Goal: Find specific page/section: Find specific page/section

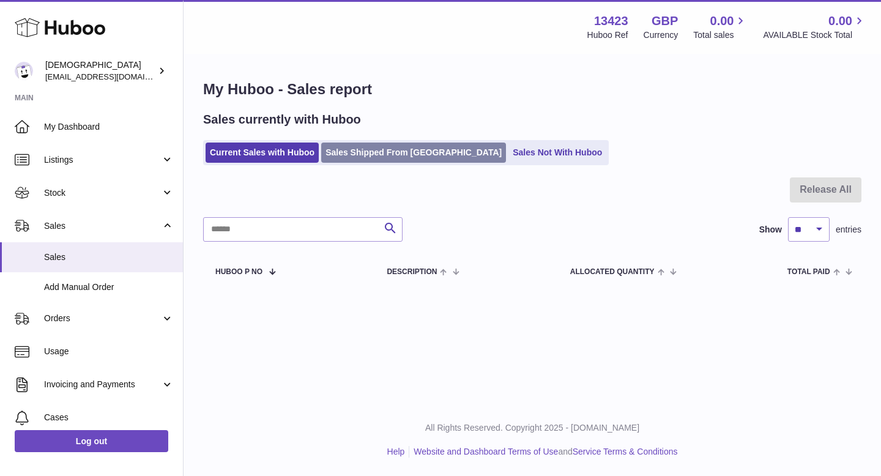
click at [383, 149] on link "Sales Shipped From [GEOGRAPHIC_DATA]" at bounding box center [413, 153] width 185 height 20
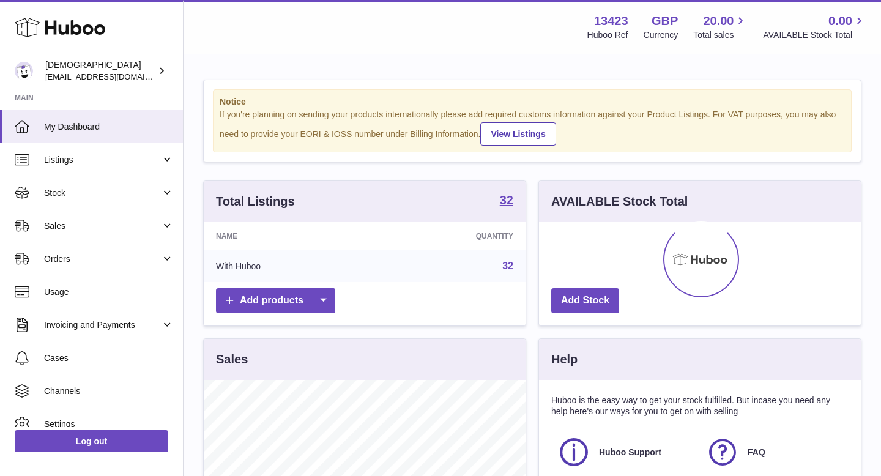
scroll to position [191, 322]
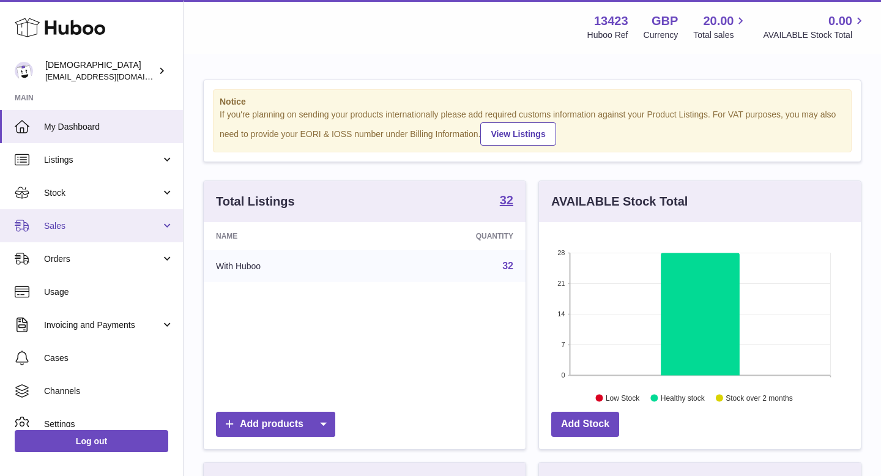
click at [79, 234] on link "Sales" at bounding box center [91, 225] width 183 height 33
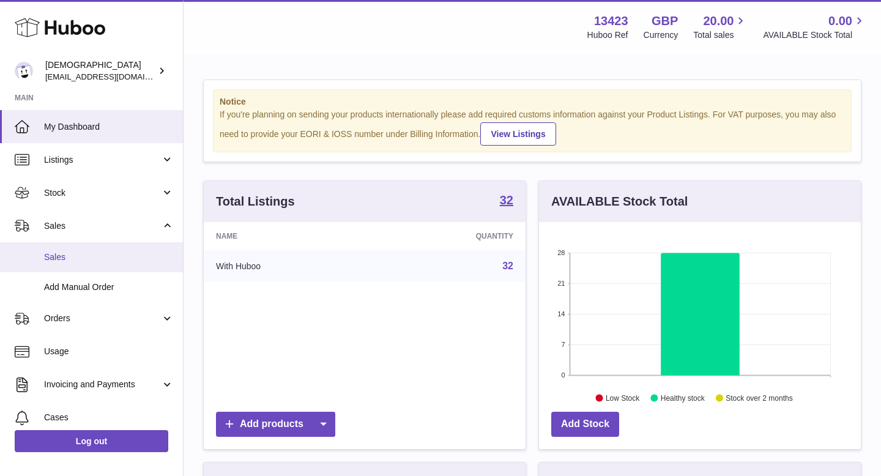
click at [80, 264] on link "Sales" at bounding box center [91, 257] width 183 height 30
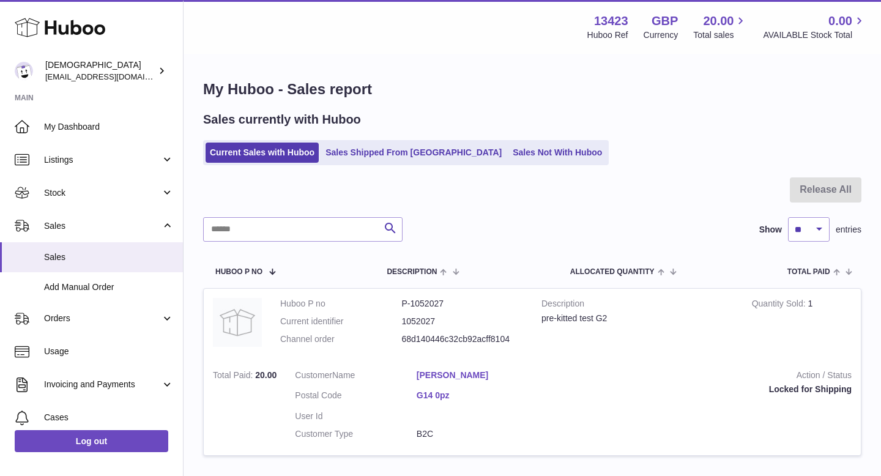
click at [455, 373] on link "Ross Clark" at bounding box center [478, 376] width 122 height 12
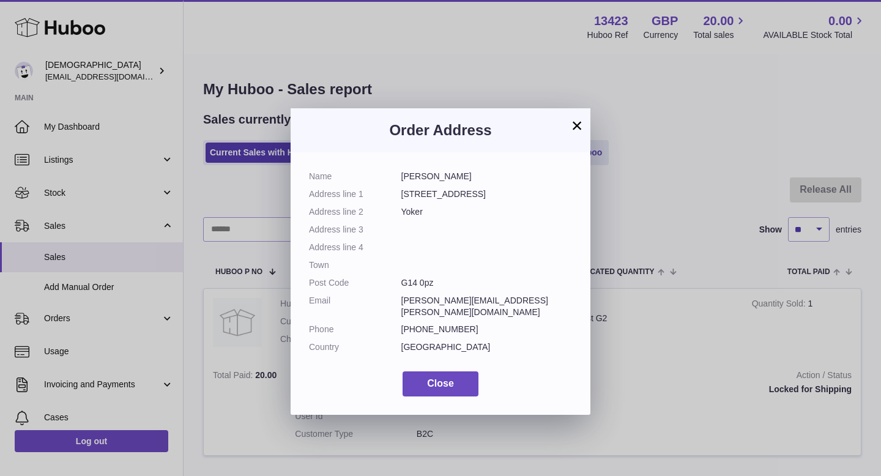
click at [580, 129] on button "×" at bounding box center [577, 125] width 15 height 15
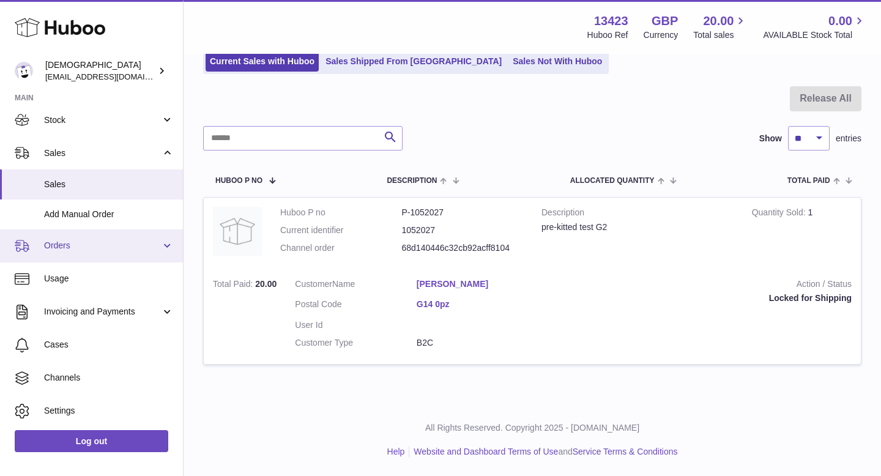
scroll to position [101, 0]
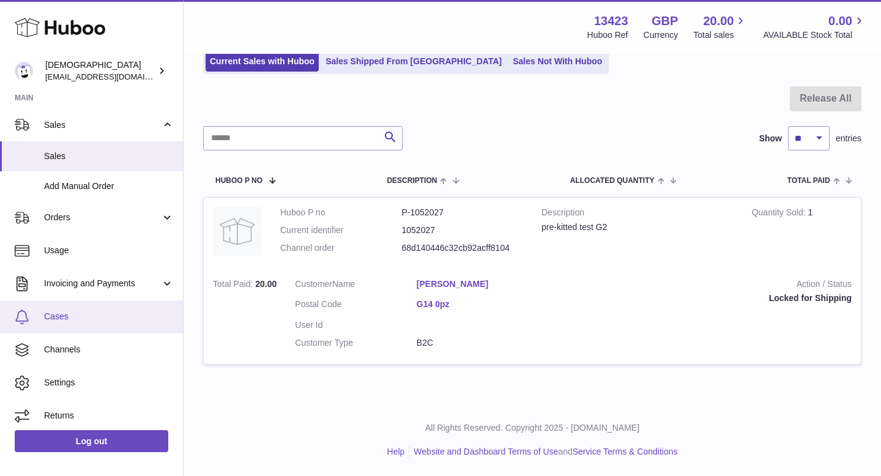
click at [89, 313] on span "Cases" at bounding box center [109, 317] width 130 height 12
